Goal: Task Accomplishment & Management: Manage account settings

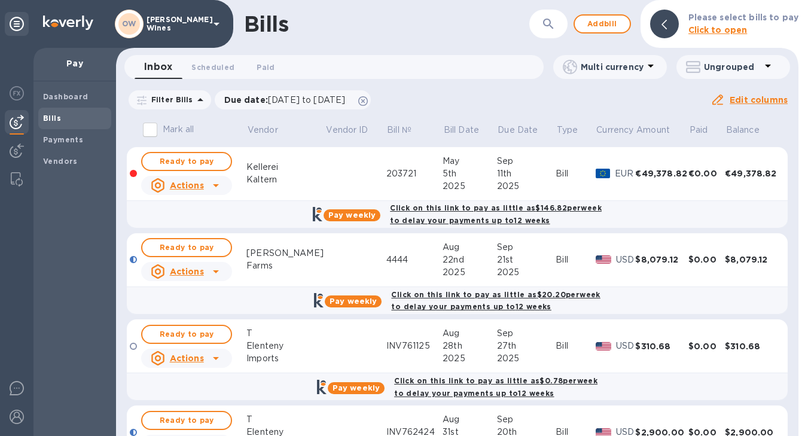
scroll to position [153, 0]
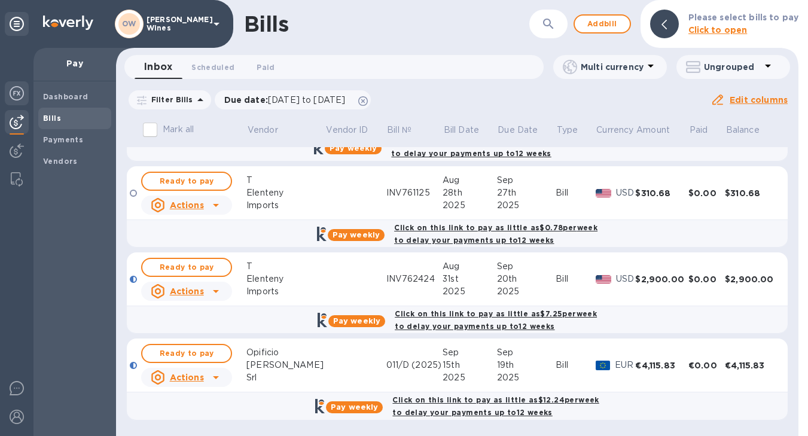
click at [15, 90] on img at bounding box center [17, 93] width 14 height 14
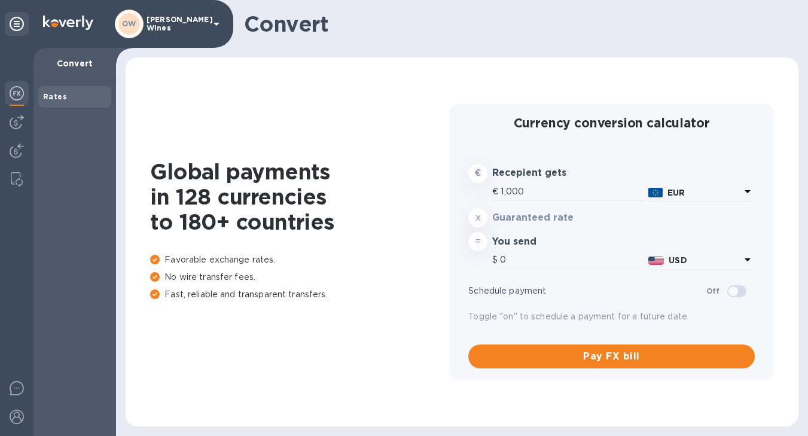
type input "1,189.7"
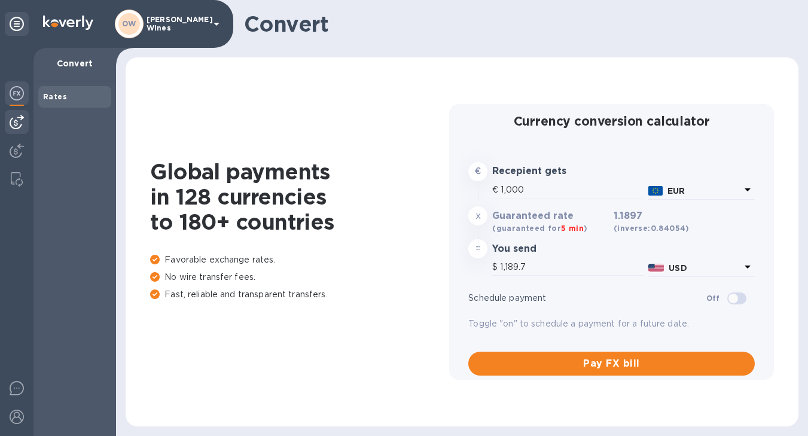
click at [19, 126] on img at bounding box center [17, 122] width 14 height 14
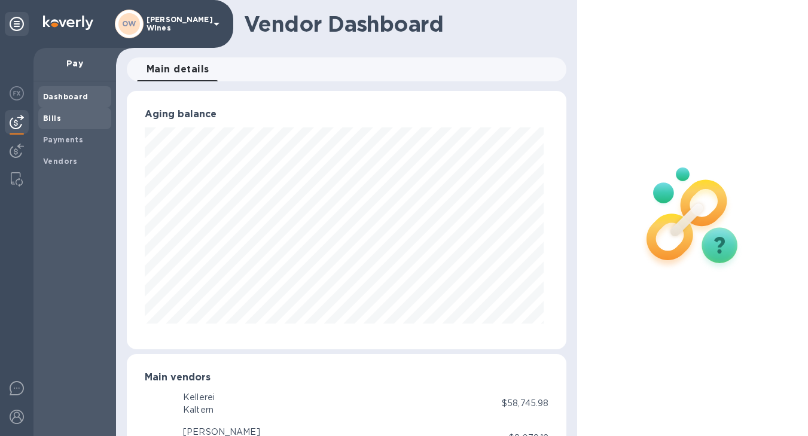
scroll to position [597722, 597545]
click at [48, 115] on b "Bills" at bounding box center [52, 118] width 18 height 9
